Goal: Task Accomplishment & Management: Manage account settings

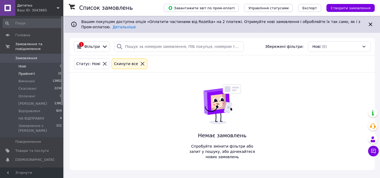
click at [31, 73] on span "Прийняті" at bounding box center [26, 73] width 16 height 5
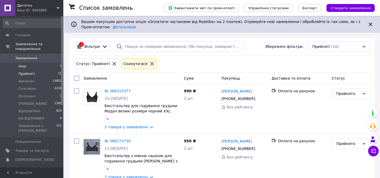
click at [34, 65] on li "Нові 0" at bounding box center [32, 66] width 65 height 7
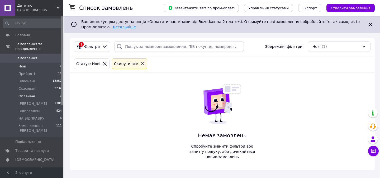
click at [38, 92] on li "Оплачені 0" at bounding box center [32, 95] width 65 height 7
click at [35, 65] on li "Нові 1" at bounding box center [32, 66] width 65 height 7
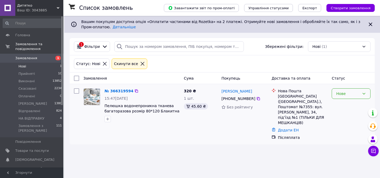
click at [342, 93] on div "Нове" at bounding box center [347, 94] width 23 height 6
click at [335, 105] on li "Прийнято" at bounding box center [351, 104] width 38 height 9
click at [121, 92] on link "№ 366319594" at bounding box center [118, 91] width 29 height 4
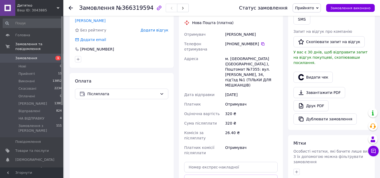
scroll to position [203, 0]
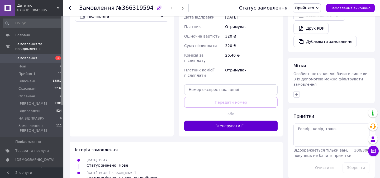
click at [197, 120] on button "Згенерувати ЕН" at bounding box center [230, 125] width 93 height 11
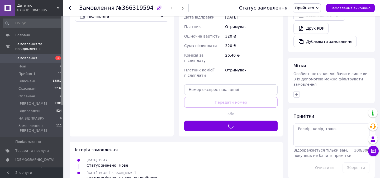
click at [318, 5] on span "Прийнято" at bounding box center [307, 7] width 28 height 9
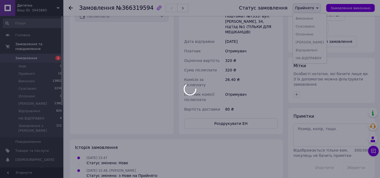
click at [320, 58] on div at bounding box center [190, 89] width 380 height 178
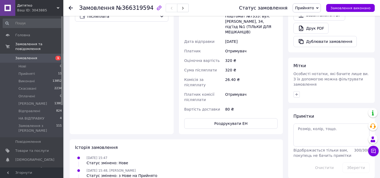
click at [300, 9] on span "Прийнято" at bounding box center [304, 8] width 19 height 4
click at [313, 58] on li "НА ВІДПРАВКУ" at bounding box center [310, 58] width 34 height 8
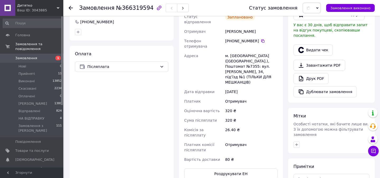
scroll to position [0, 0]
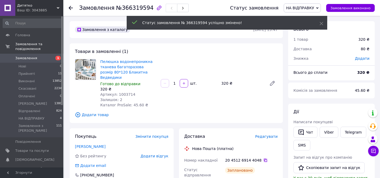
click at [263, 158] on icon at bounding box center [265, 160] width 4 height 4
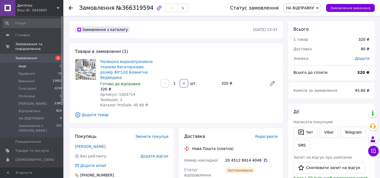
click at [31, 66] on li "Нові 0" at bounding box center [32, 66] width 65 height 7
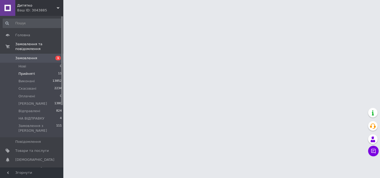
click at [33, 73] on span "Прийняті" at bounding box center [26, 73] width 16 height 5
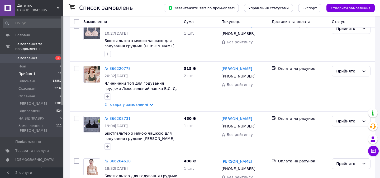
scroll to position [381, 0]
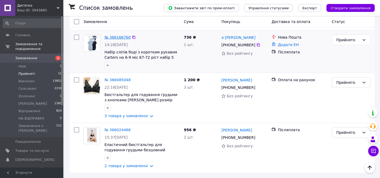
click at [114, 36] on link "№ 366166760" at bounding box center [117, 37] width 26 height 4
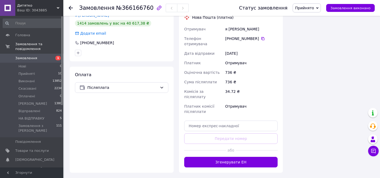
scroll to position [185, 0]
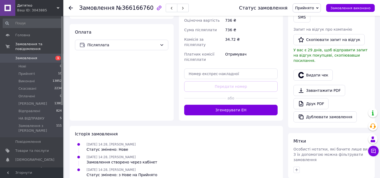
click at [313, 3] on div "Статус замовлення Прийнято Виконано Скасовано Оплачено АЛЬОНА Відправлені НА ВІ…" at bounding box center [301, 8] width 146 height 16
click at [314, 6] on span "Прийнято" at bounding box center [304, 8] width 19 height 4
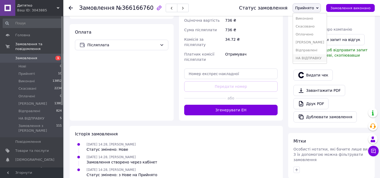
click at [308, 60] on li "НА ВІДПРАВКУ" at bounding box center [310, 58] width 34 height 8
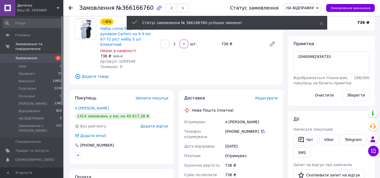
scroll to position [40, 0]
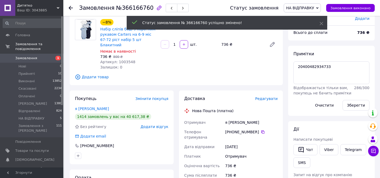
click at [308, 60] on div "Примітки 20400482934733 Відображається тільки вам, покупець не бачить примітки …" at bounding box center [331, 80] width 76 height 59
click at [312, 67] on textarea "20400482934733" at bounding box center [331, 72] width 76 height 23
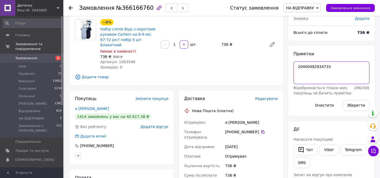
click at [312, 67] on textarea "20400482934733" at bounding box center [331, 72] width 76 height 23
click at [20, 63] on li "Нові 0" at bounding box center [32, 66] width 65 height 7
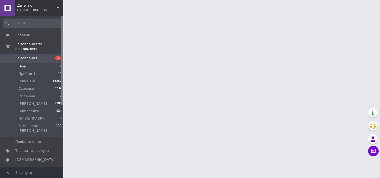
click at [22, 66] on span "Нові" at bounding box center [22, 66] width 8 height 5
